Goal: Information Seeking & Learning: Check status

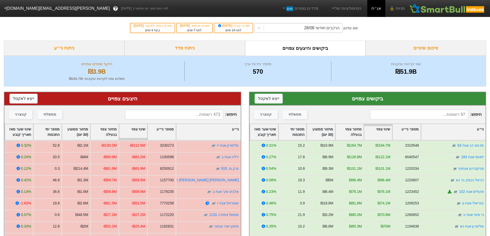
drag, startPoint x: 326, startPoint y: 25, endPoint x: 325, endPoint y: 31, distance: 5.9
click at [325, 29] on div "הרכבים חודשי 28/08" at bounding box center [321, 28] width 35 height 6
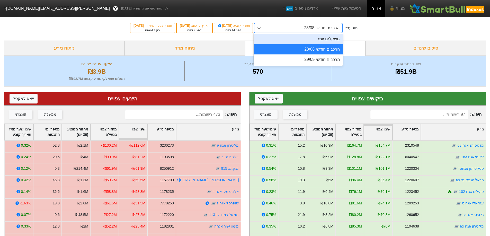
click at [323, 42] on div "משקלים יומי" at bounding box center [298, 39] width 89 height 10
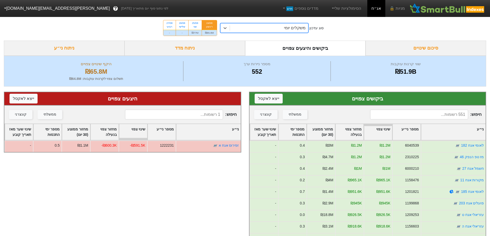
click at [427, 115] on input at bounding box center [419, 115] width 98 height 10
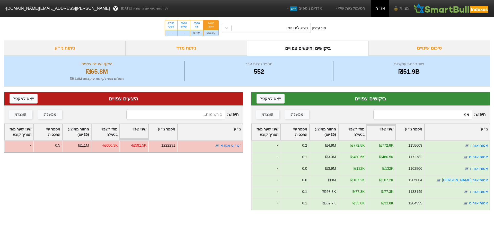
type input "א"
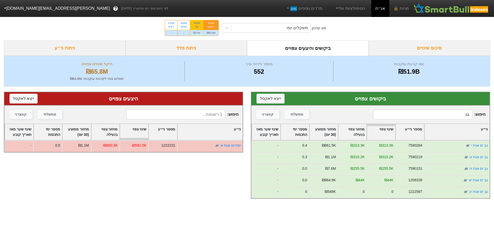
type input "גב"
click at [197, 33] on div "₪77M" at bounding box center [196, 33] width 13 height 6
click at [196, 24] on input "25/08 שני ₪77M" at bounding box center [194, 21] width 3 height 3
radio input "true"
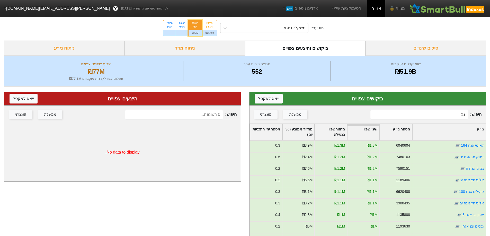
click at [444, 111] on input "גב" at bounding box center [419, 115] width 98 height 10
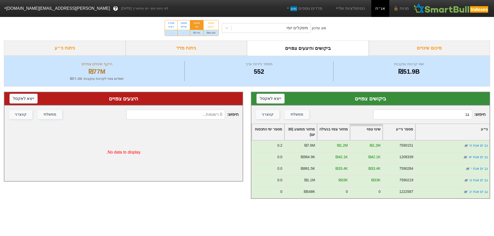
type input "ג"
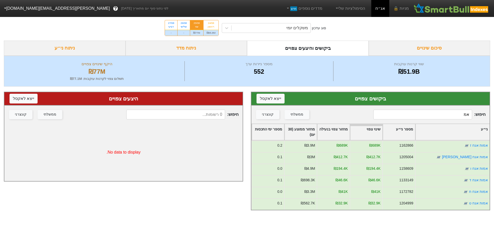
type input "א"
